Goal: Information Seeking & Learning: Learn about a topic

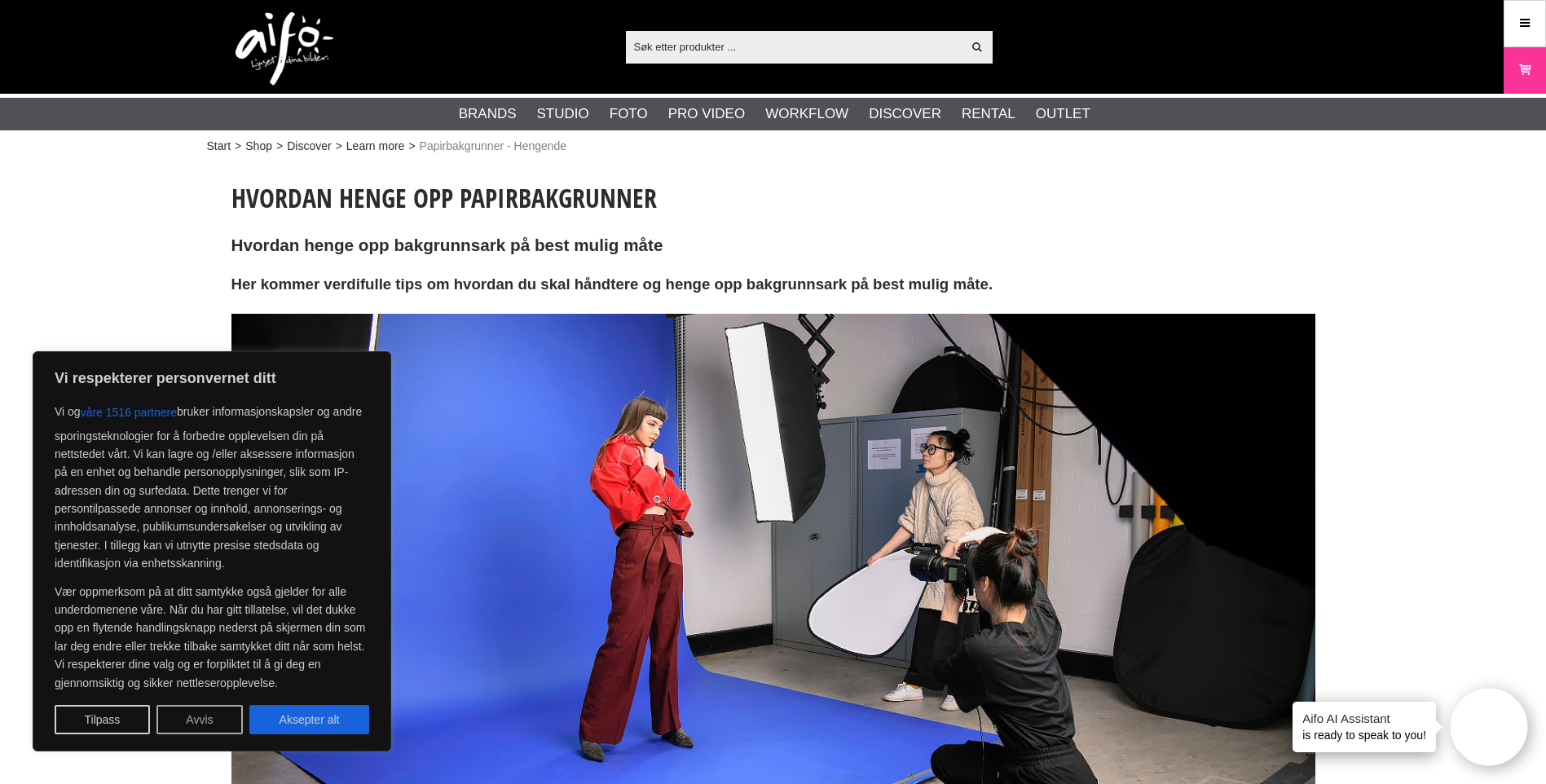
click at [220, 718] on button "Avvis" at bounding box center [200, 719] width 86 height 29
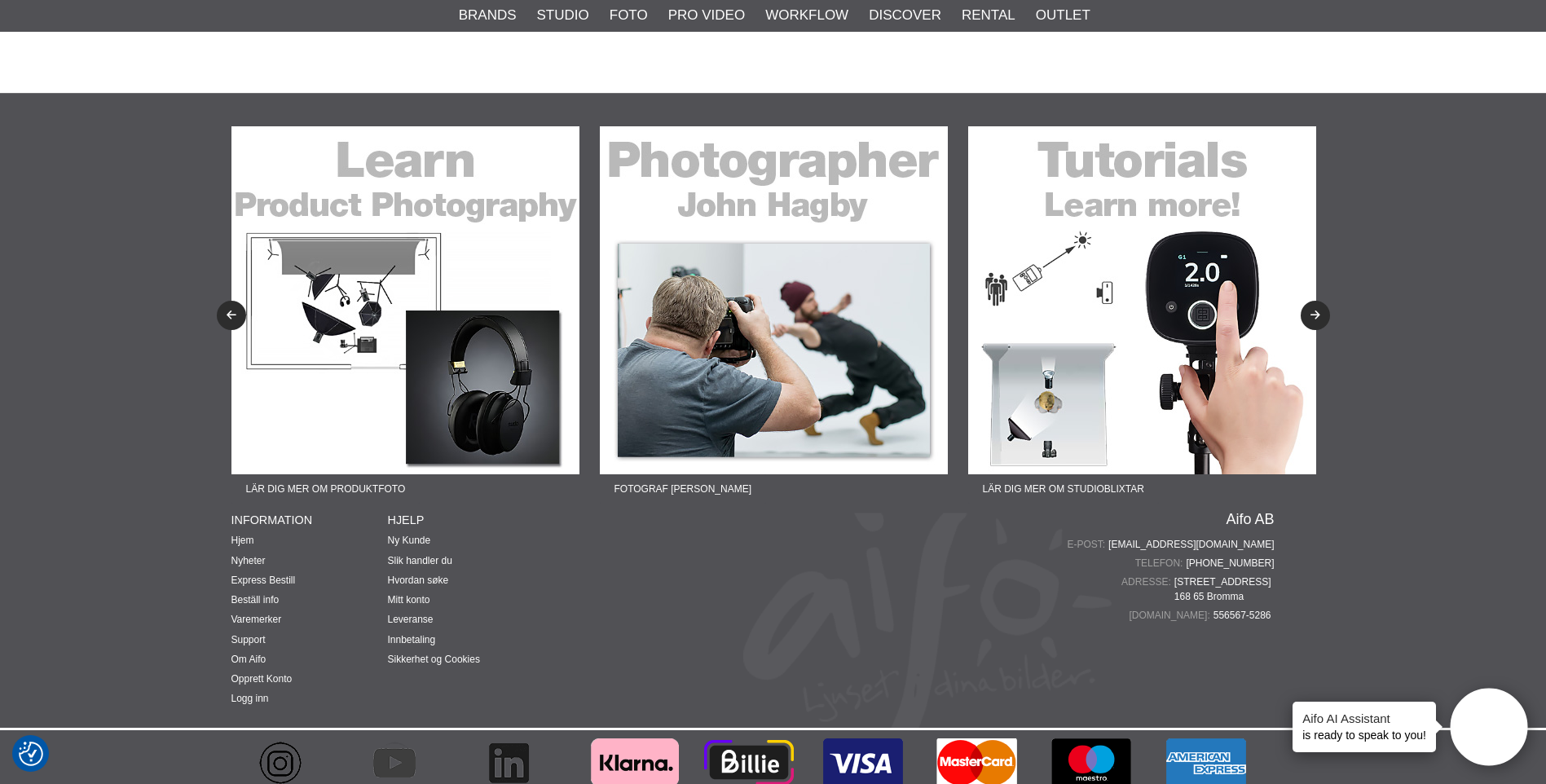
scroll to position [6383, 0]
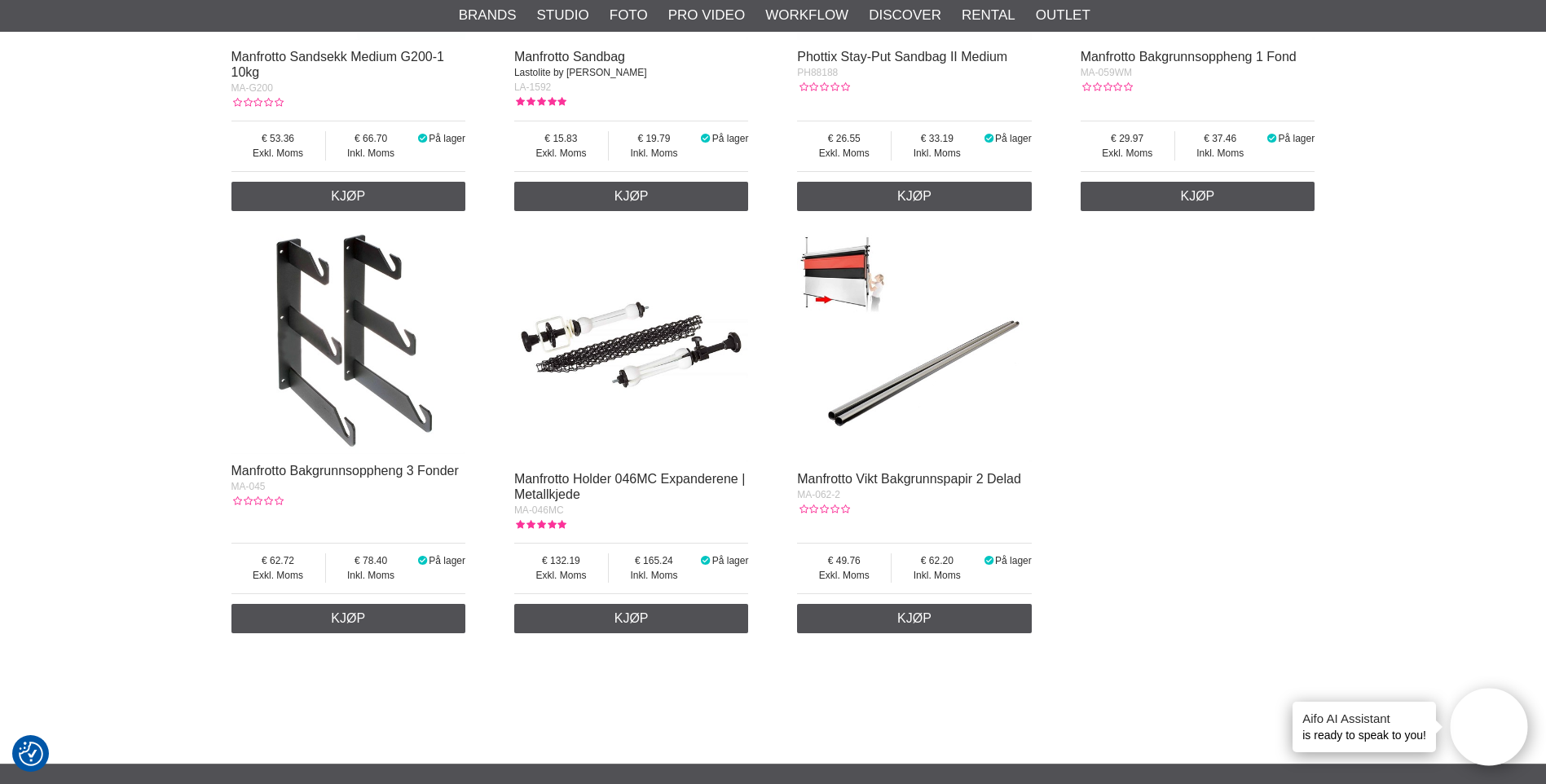
scroll to position [5704, 0]
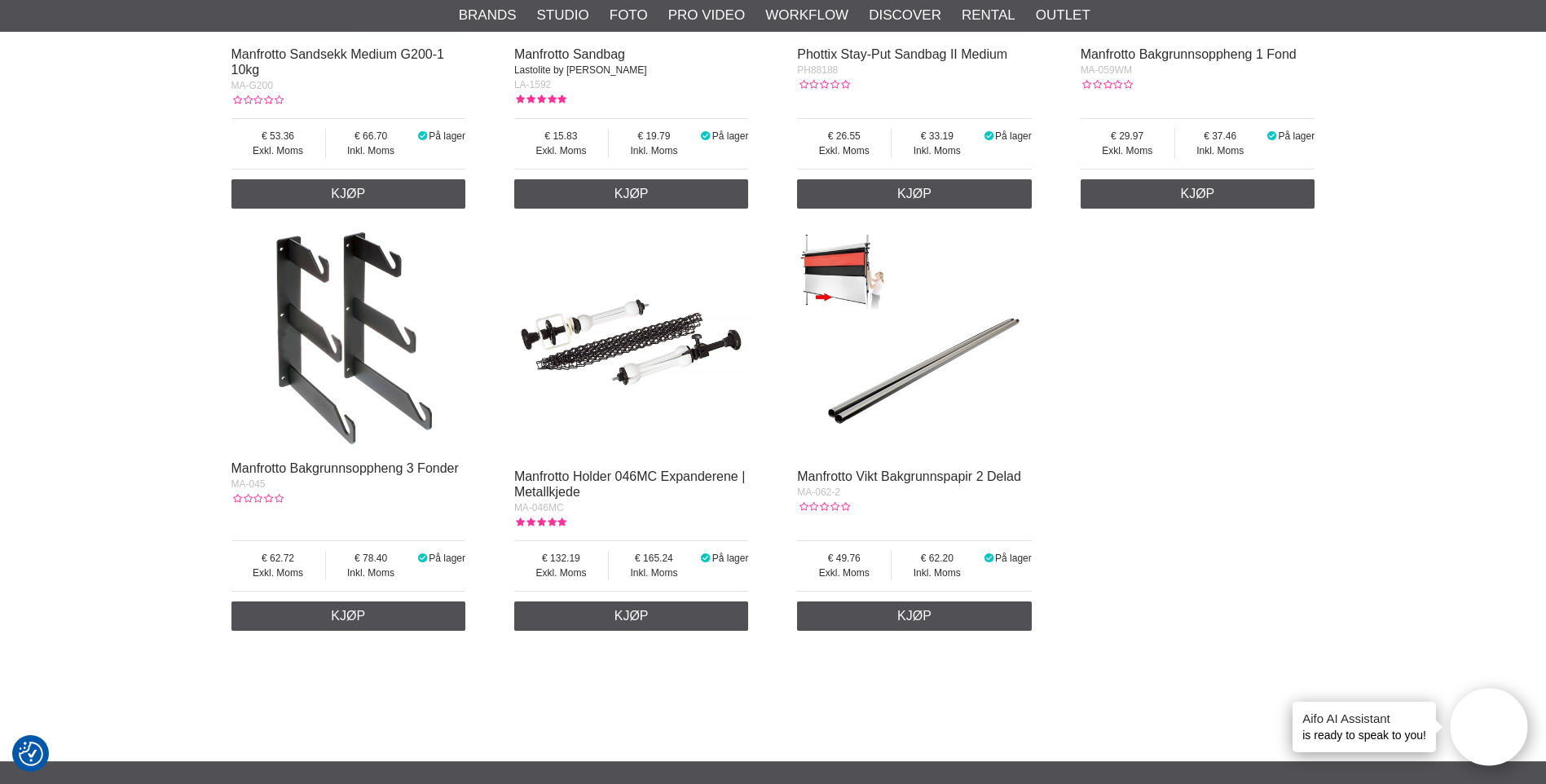
click at [937, 356] on img at bounding box center [914, 342] width 234 height 234
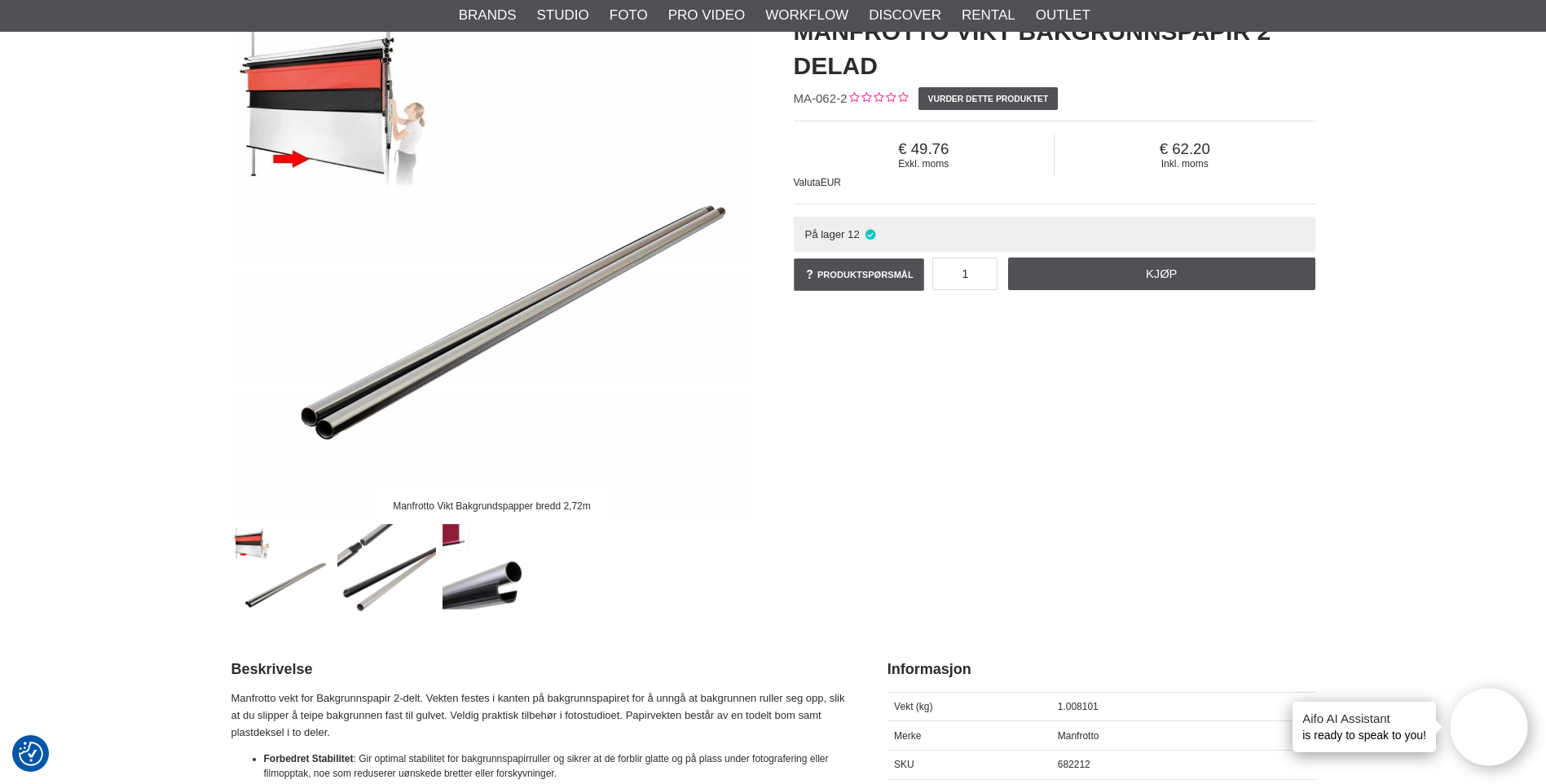
scroll to position [163, 0]
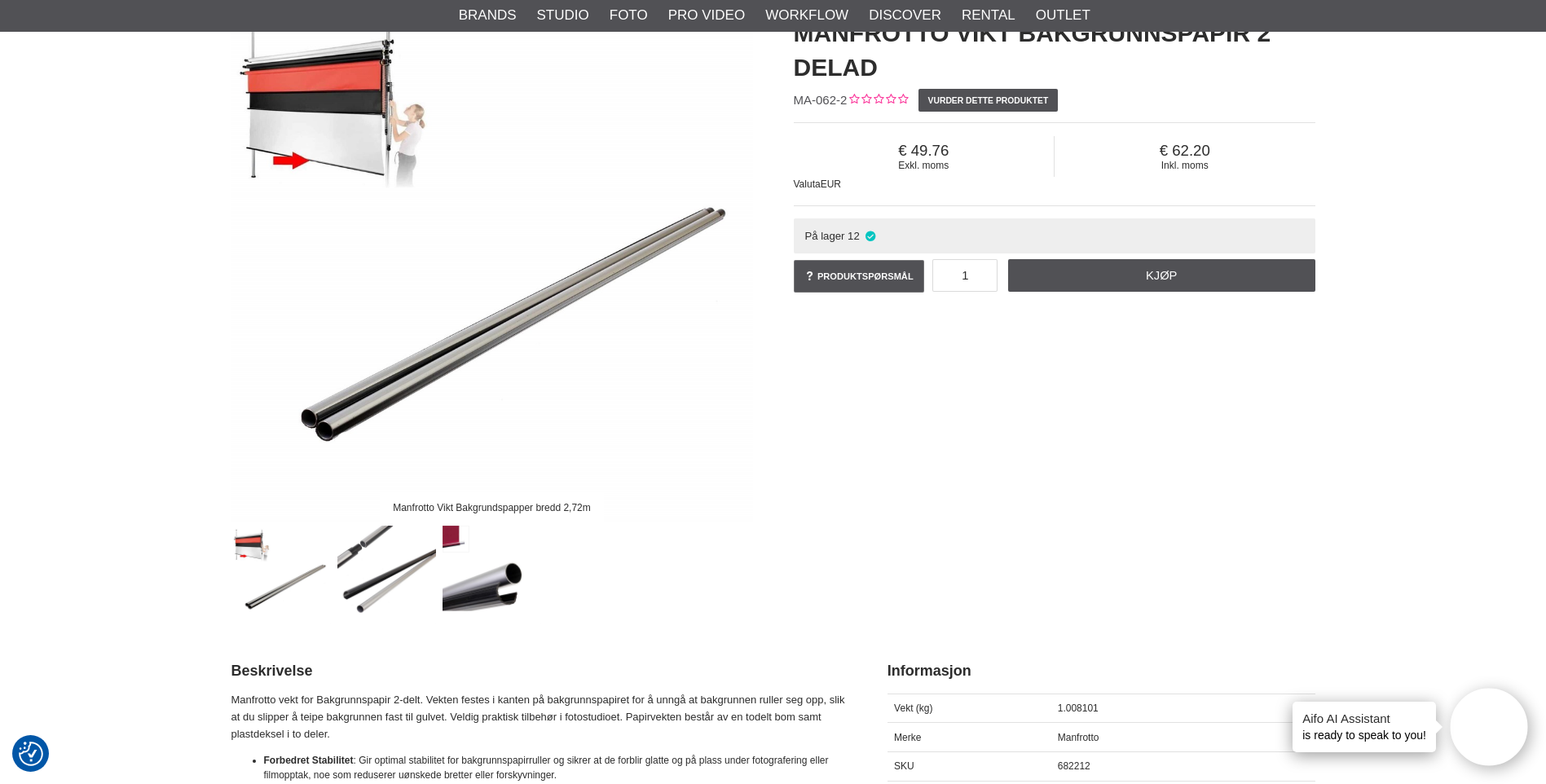
click at [374, 553] on img at bounding box center [387, 575] width 99 height 99
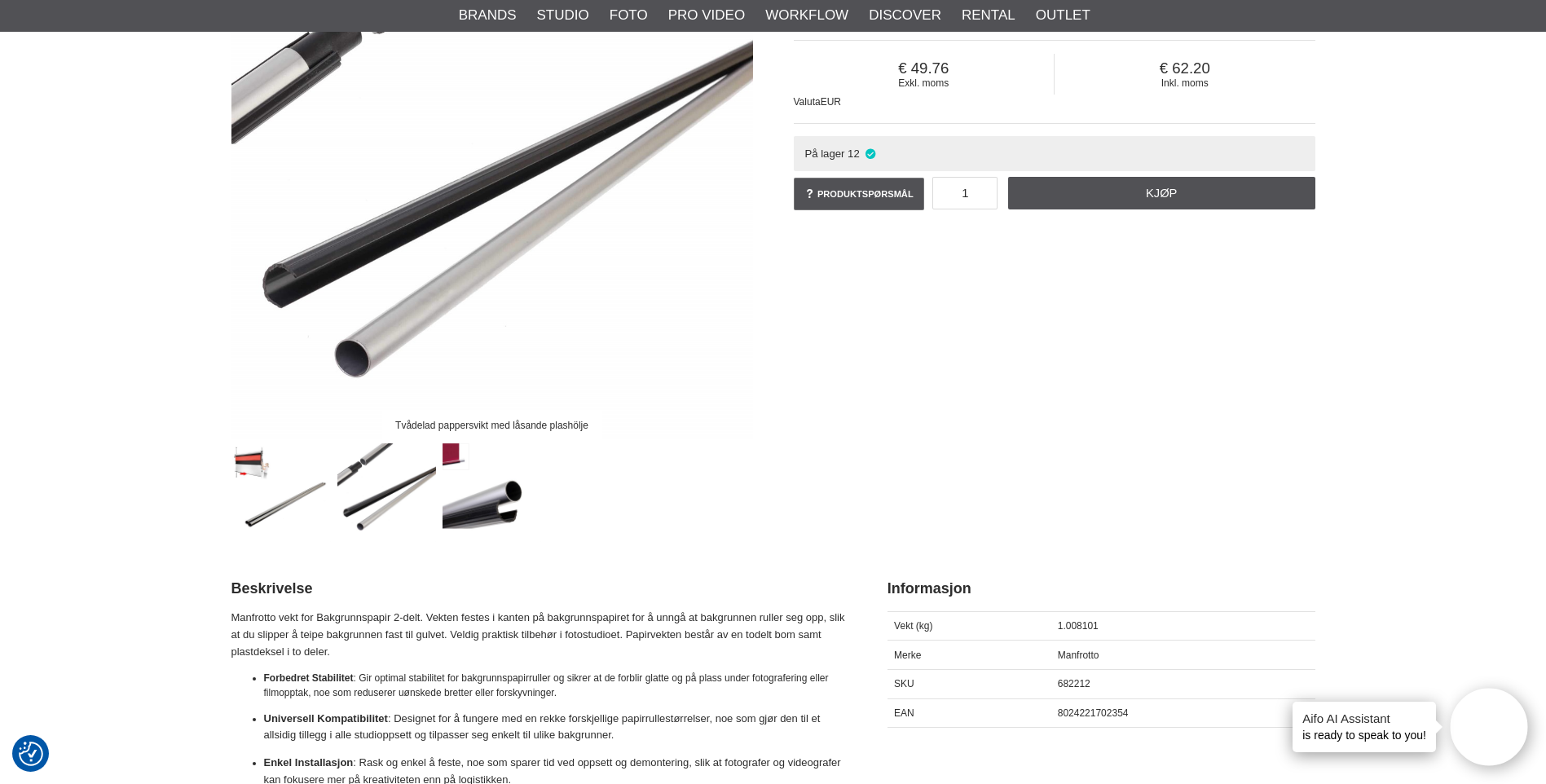
scroll to position [244, 0]
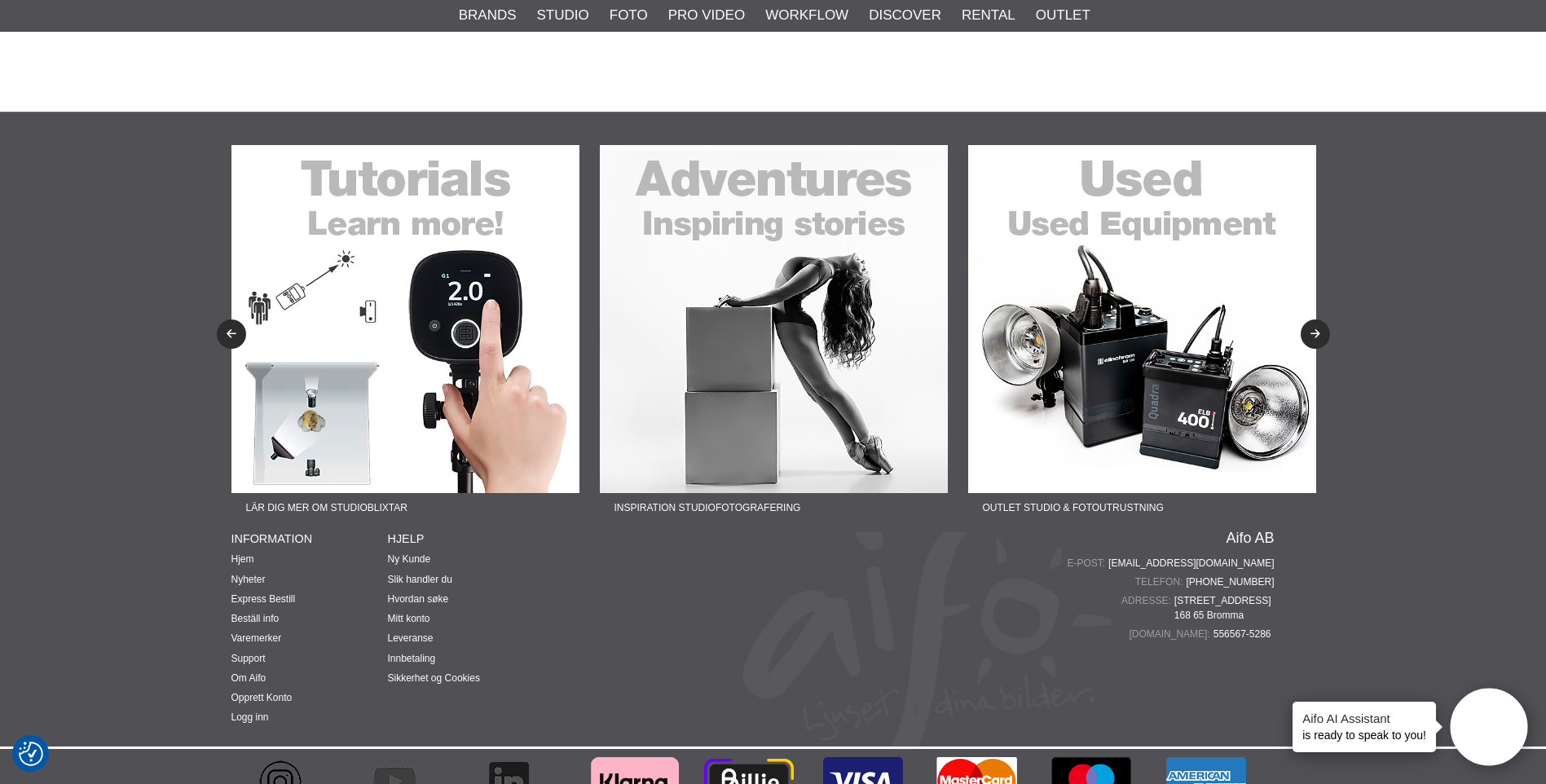
scroll to position [6356, 0]
